Goal: Information Seeking & Learning: Learn about a topic

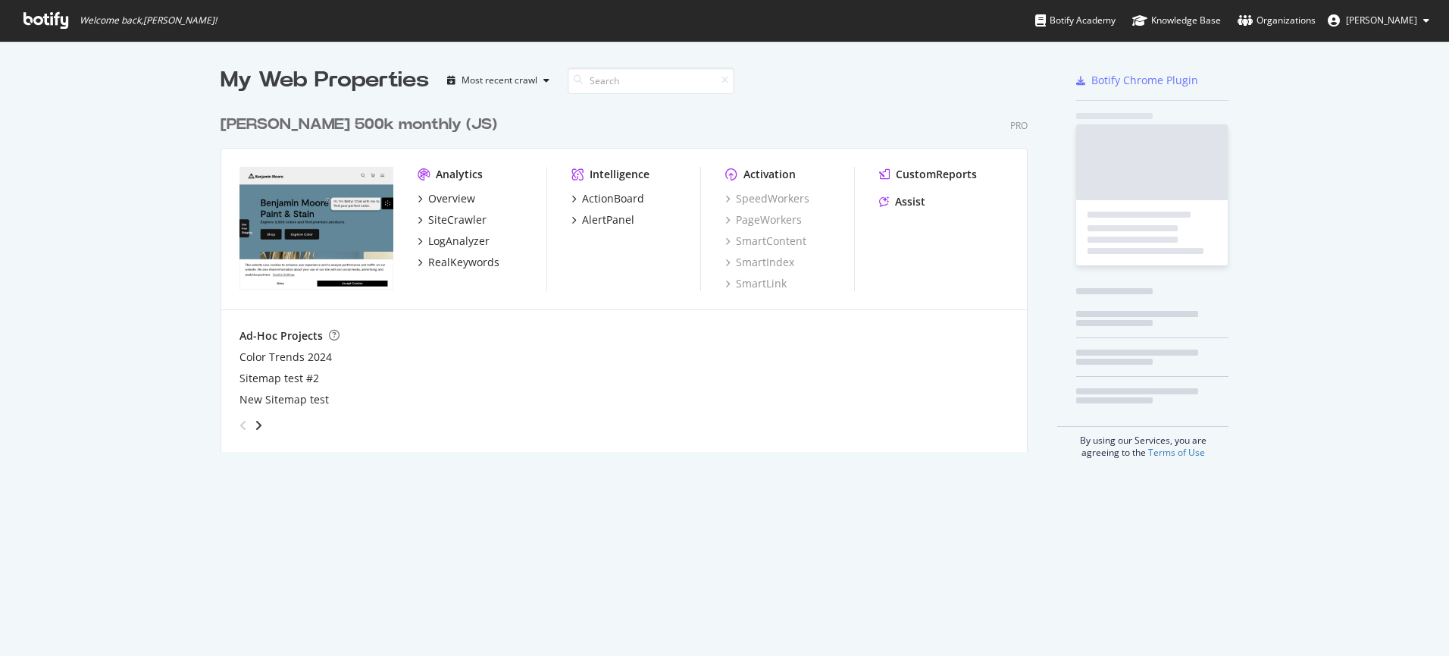
scroll to position [644, 1427]
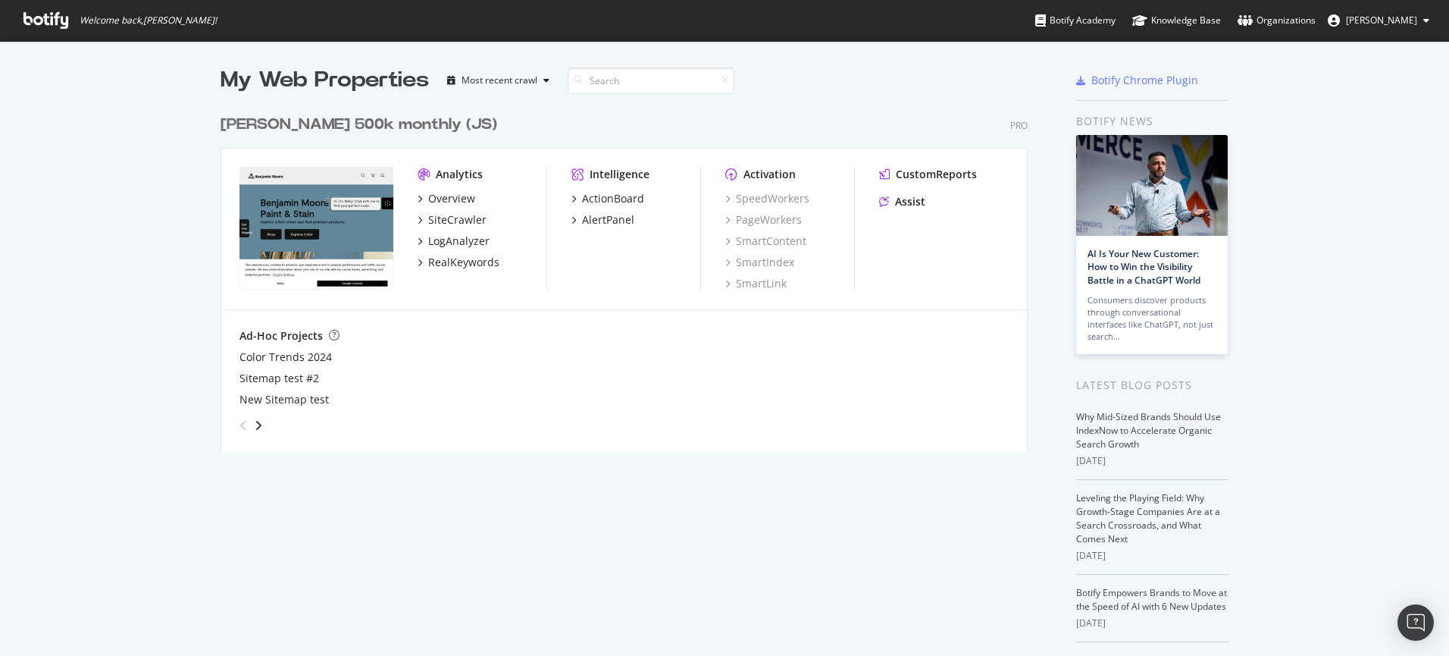
click at [150, 107] on div "My Web Properties Most recent crawl [PERSON_NAME] 500k monthly (JS) Pro Analyti…" at bounding box center [724, 416] width 1449 height 750
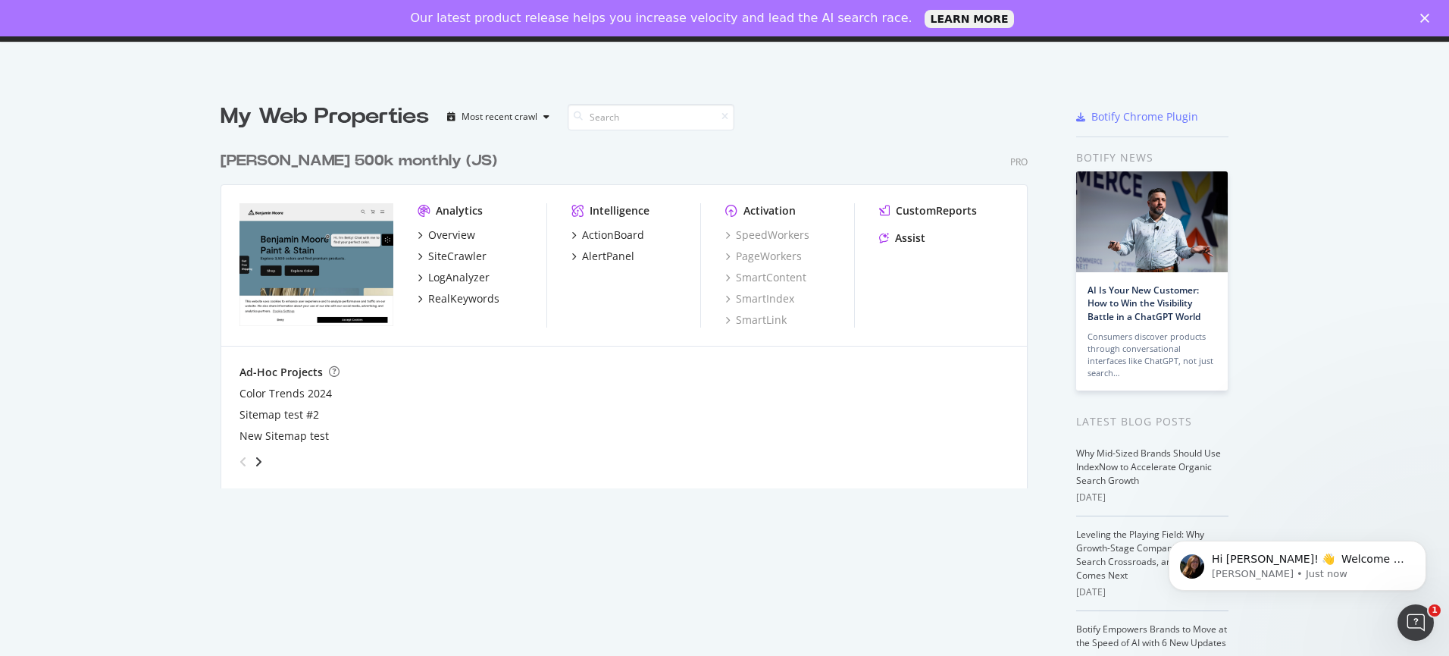
scroll to position [0, 0]
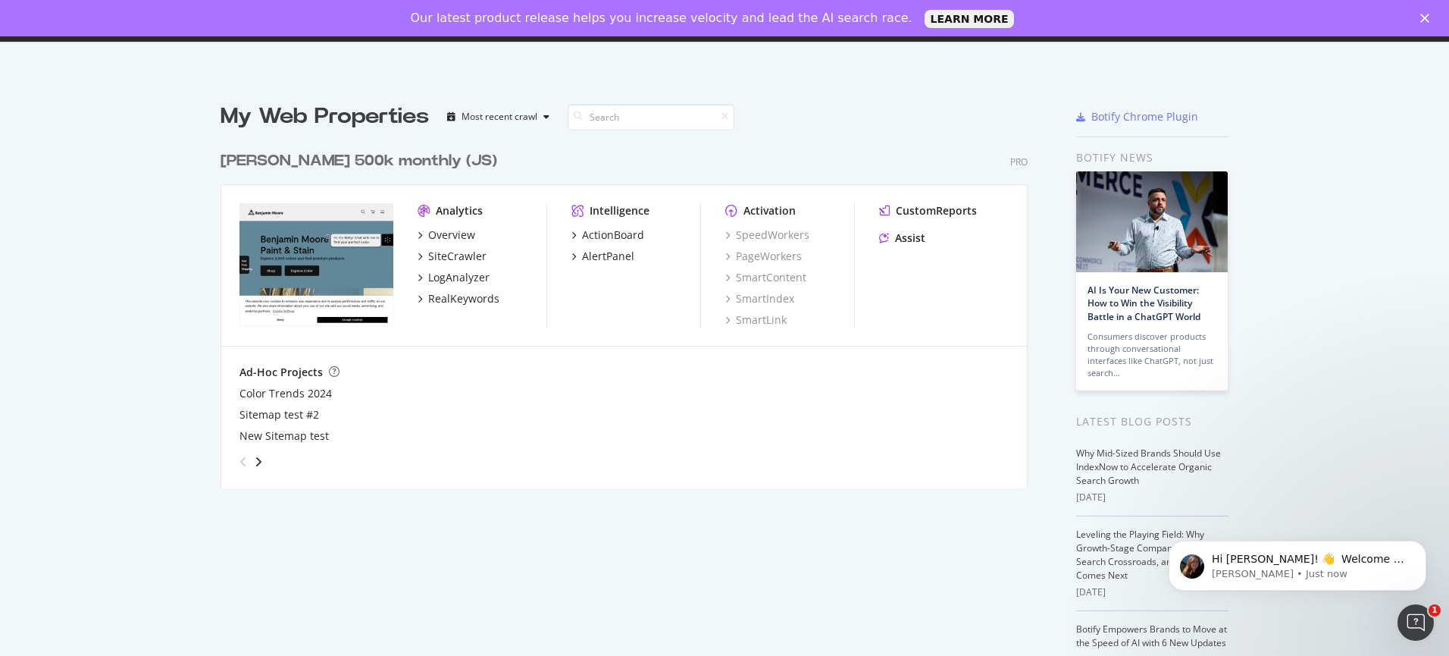
click at [346, 154] on div "[PERSON_NAME] 500k monthly (JS)" at bounding box center [359, 161] width 277 height 22
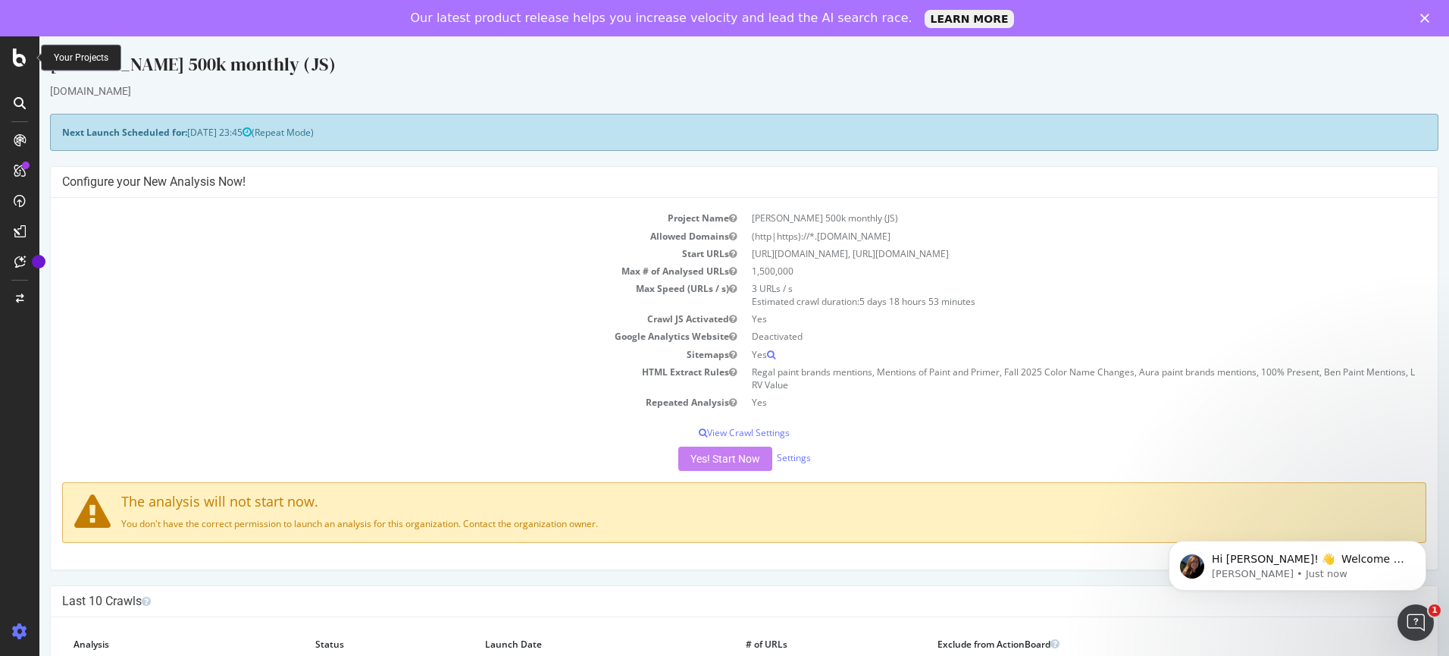
click at [27, 62] on div at bounding box center [20, 58] width 36 height 18
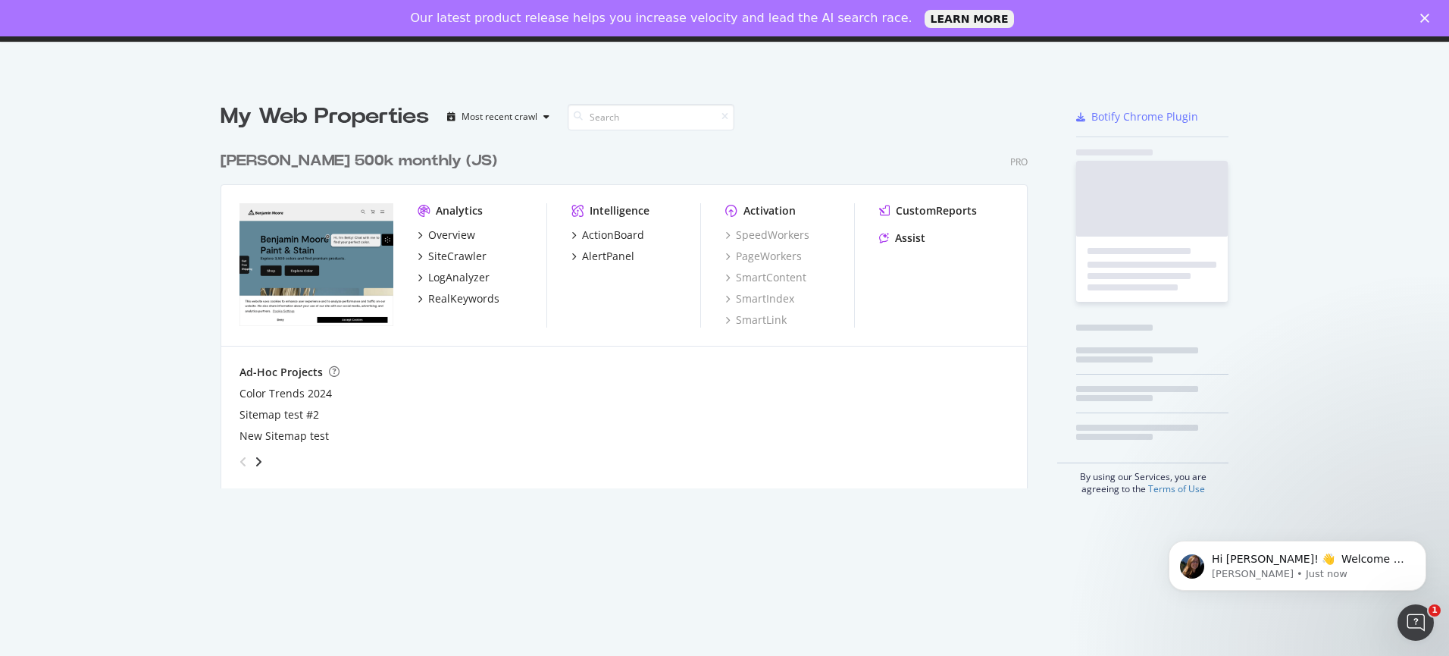
scroll to position [345, 808]
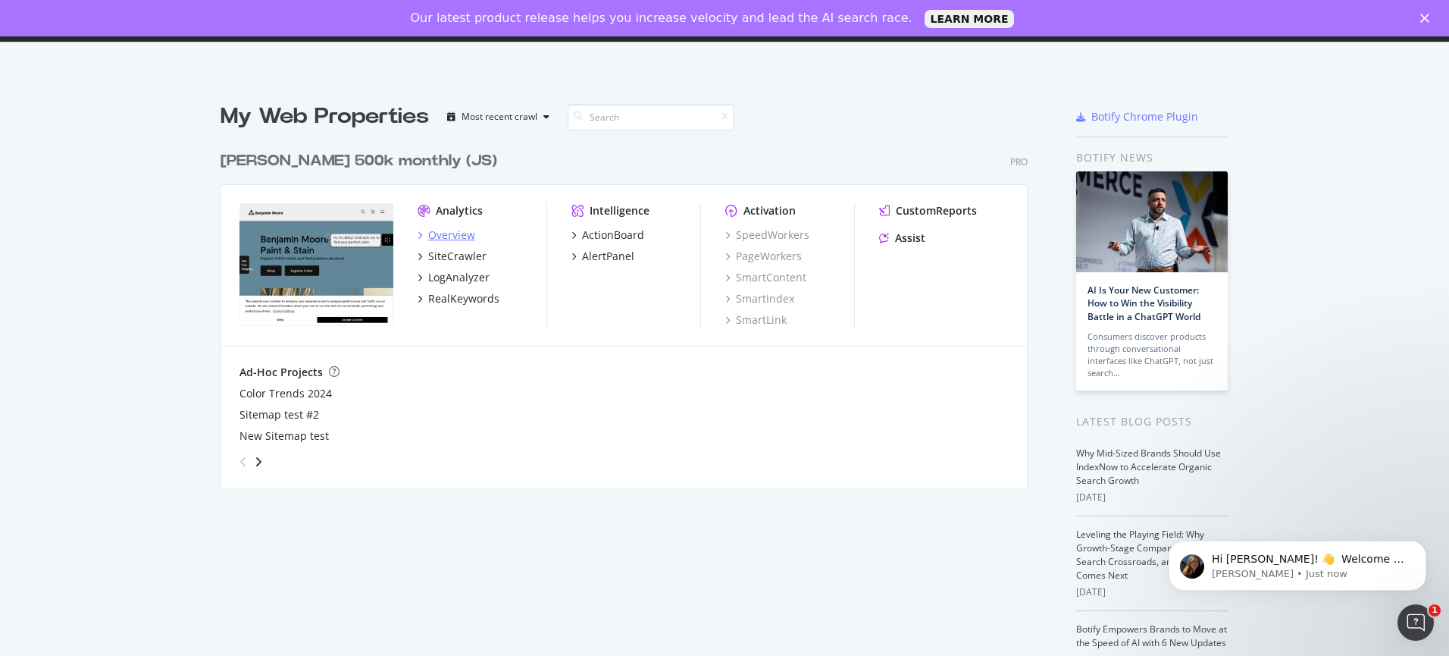
click at [458, 239] on div "Overview" at bounding box center [451, 234] width 47 height 15
